Goal: Transaction & Acquisition: Obtain resource

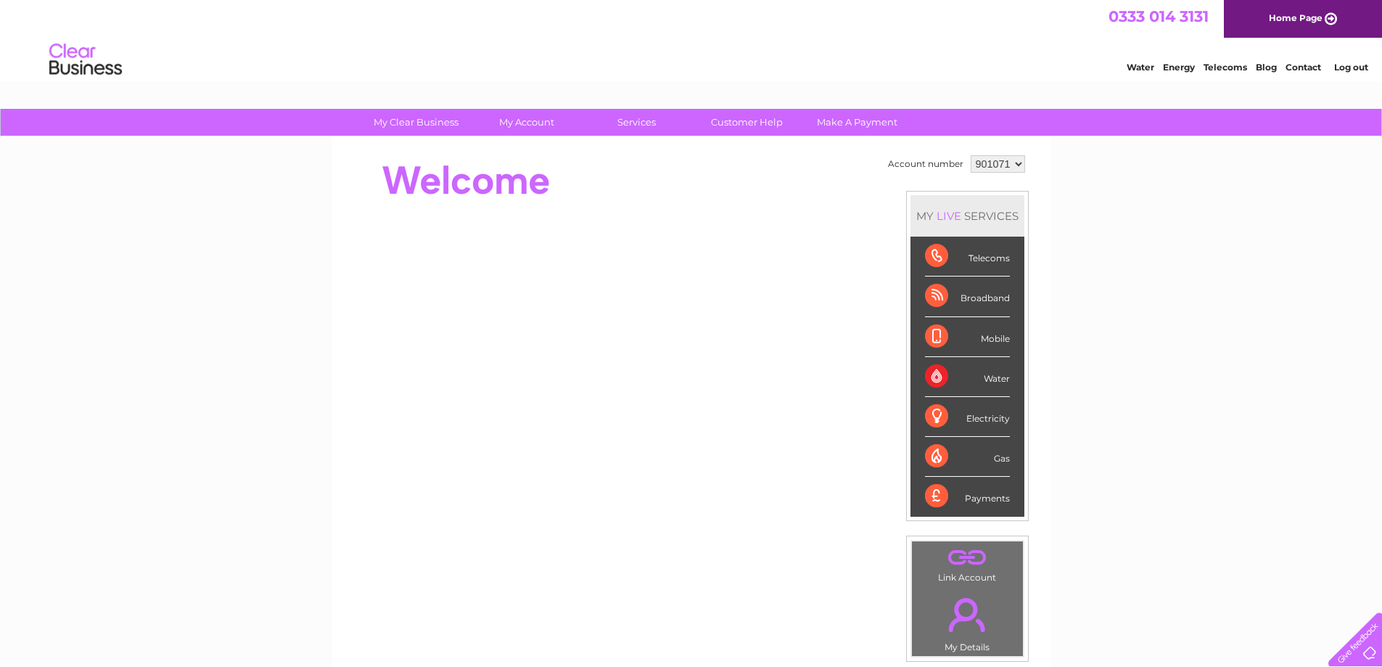
click at [1020, 159] on select "901071 901081 901906 901910 901915 901922" at bounding box center [998, 163] width 54 height 17
select select "901081"
click at [971, 155] on select "901071 901081 901906 901910 901915 901922" at bounding box center [998, 163] width 54 height 17
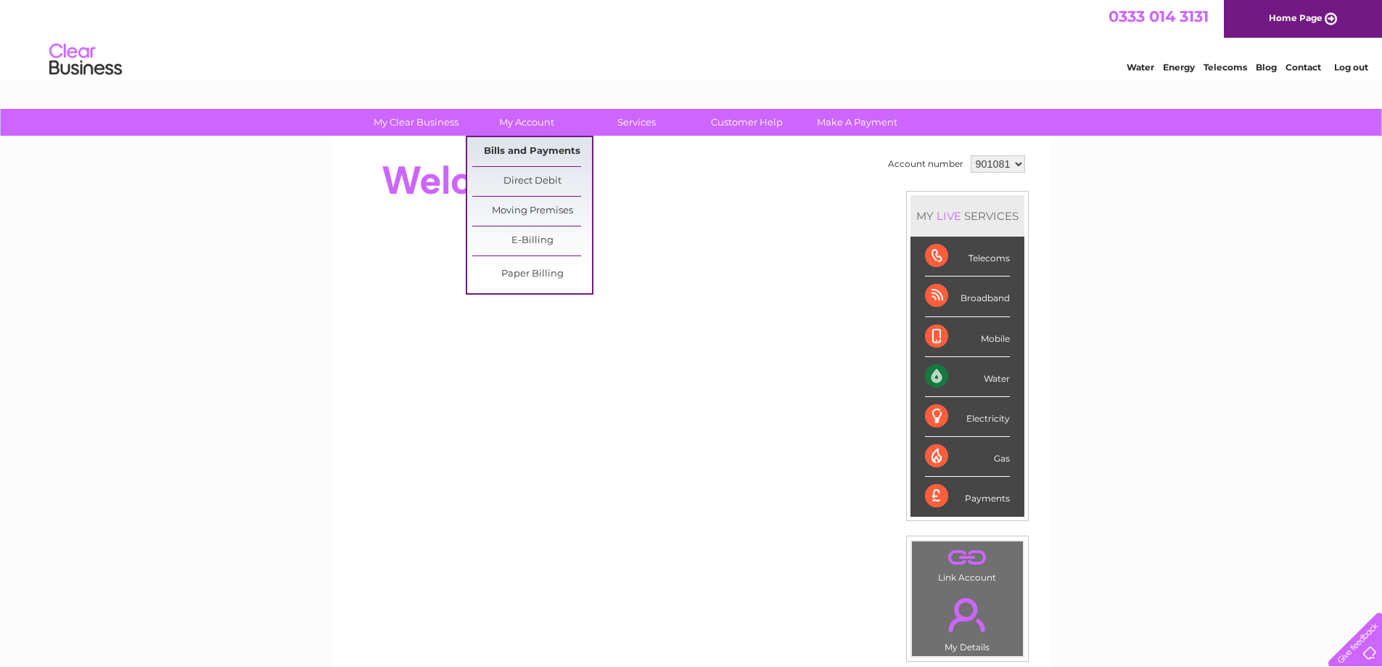
click at [529, 147] on link "Bills and Payments" at bounding box center [532, 151] width 120 height 29
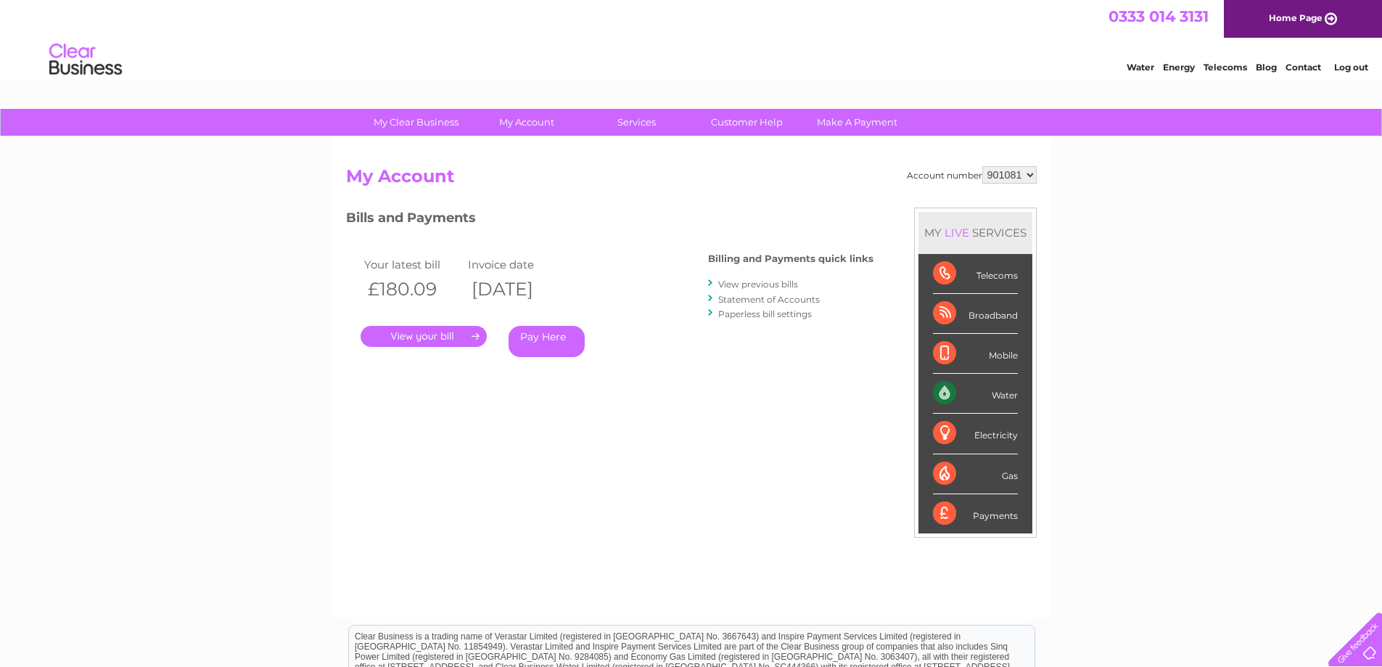
click at [475, 332] on link "." at bounding box center [424, 336] width 126 height 21
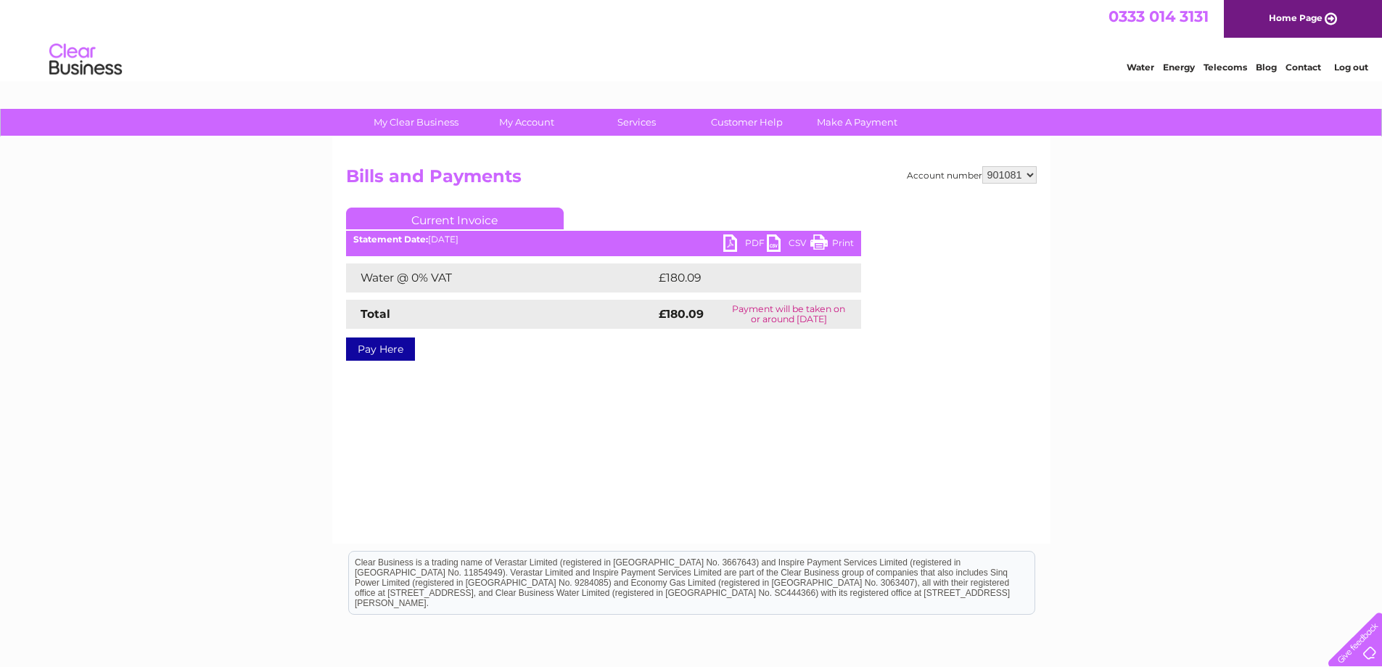
click at [746, 242] on link "PDF" at bounding box center [746, 244] width 44 height 21
click at [1036, 168] on select "901071 901081 901906 901910 901915 901922" at bounding box center [1010, 174] width 54 height 17
select select "901906"
click at [983, 166] on select "901071 901081 901906 901910 901915 901922" at bounding box center [1010, 174] width 54 height 17
click at [756, 243] on link "PDF" at bounding box center [746, 244] width 44 height 21
